Goal: Navigation & Orientation: Find specific page/section

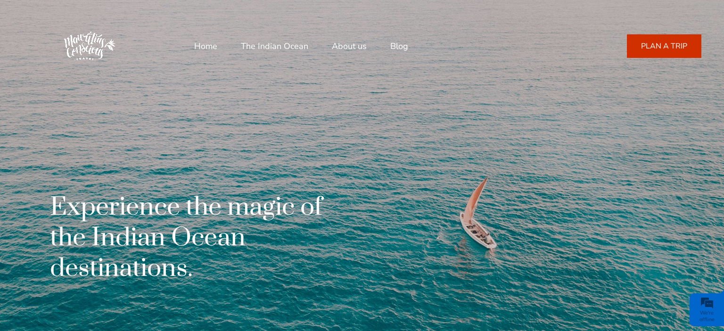
click at [401, 48] on link "Blog" at bounding box center [399, 46] width 18 height 23
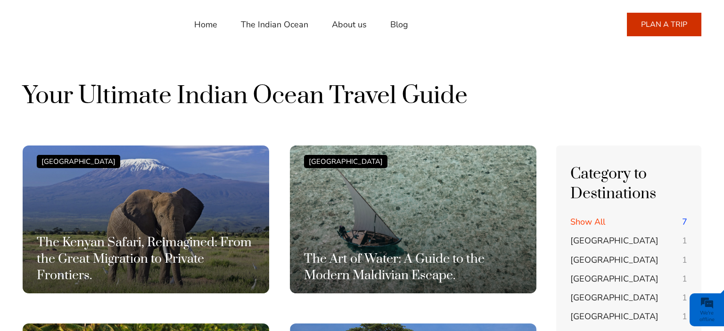
click at [595, 248] on ul "Show All 7 Kenya 1 Madagascar 1 Maldives 1" at bounding box center [628, 294] width 117 height 156
click at [578, 238] on span "[GEOGRAPHIC_DATA]" at bounding box center [614, 240] width 88 height 11
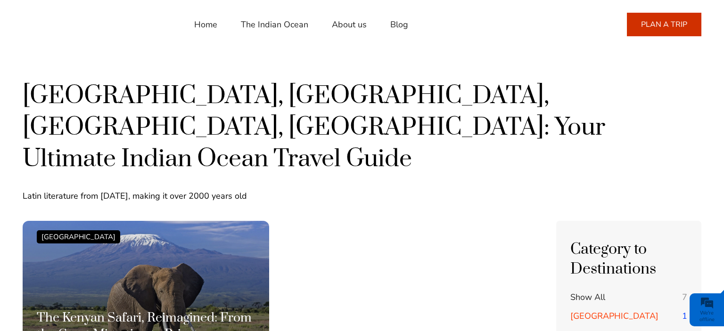
click at [653, 29] on link "PLAN A TRIP" at bounding box center [664, 25] width 74 height 24
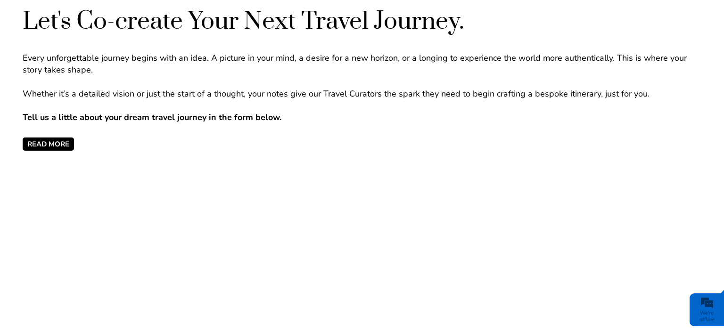
scroll to position [348, 0]
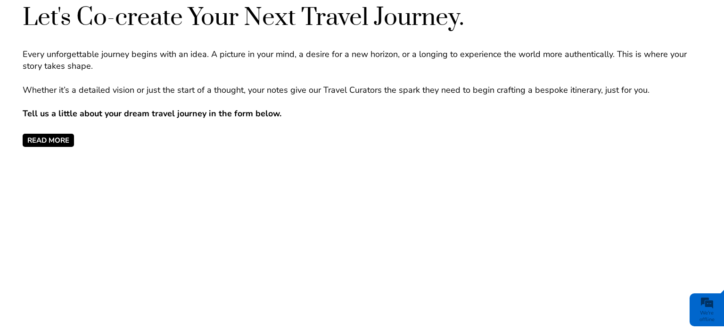
click at [56, 136] on span "READ MORE" at bounding box center [48, 140] width 51 height 13
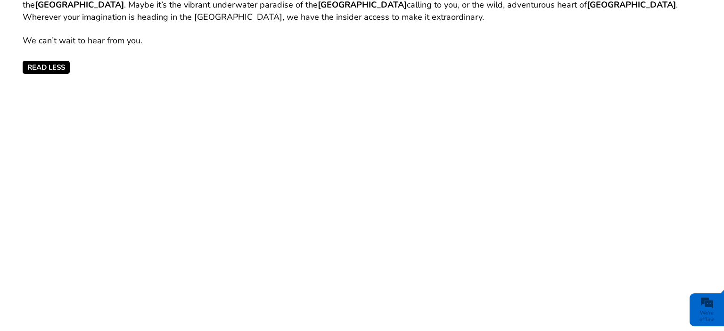
scroll to position [547, 0]
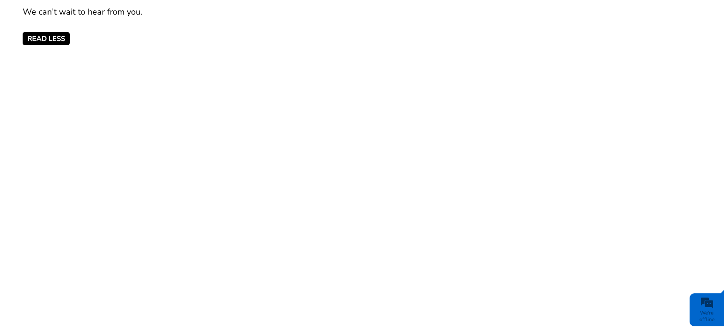
click at [201, 52] on div at bounding box center [362, 63] width 679 height 559
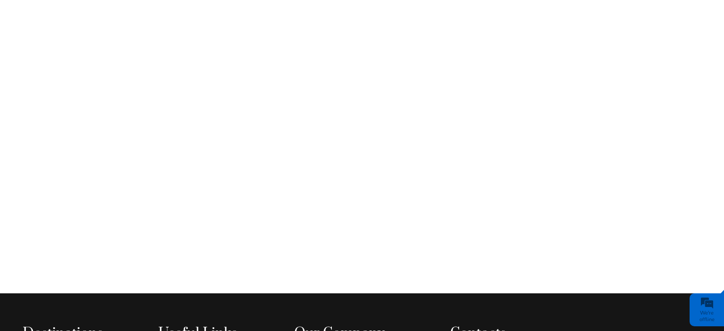
scroll to position [514, 0]
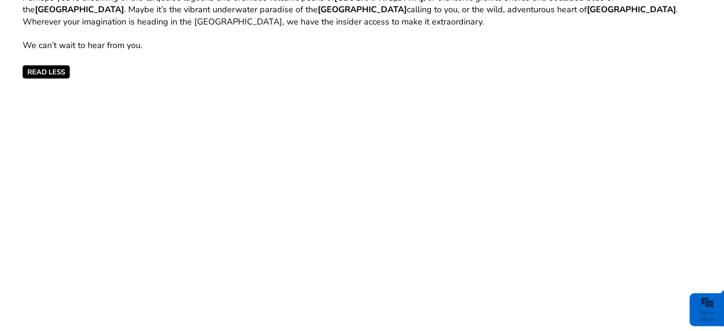
click at [406, 94] on div at bounding box center [362, 97] width 679 height 559
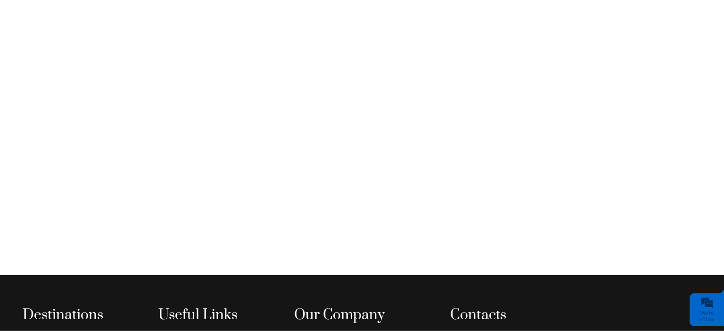
scroll to position [623, 0]
